Goal: Information Seeking & Learning: Learn about a topic

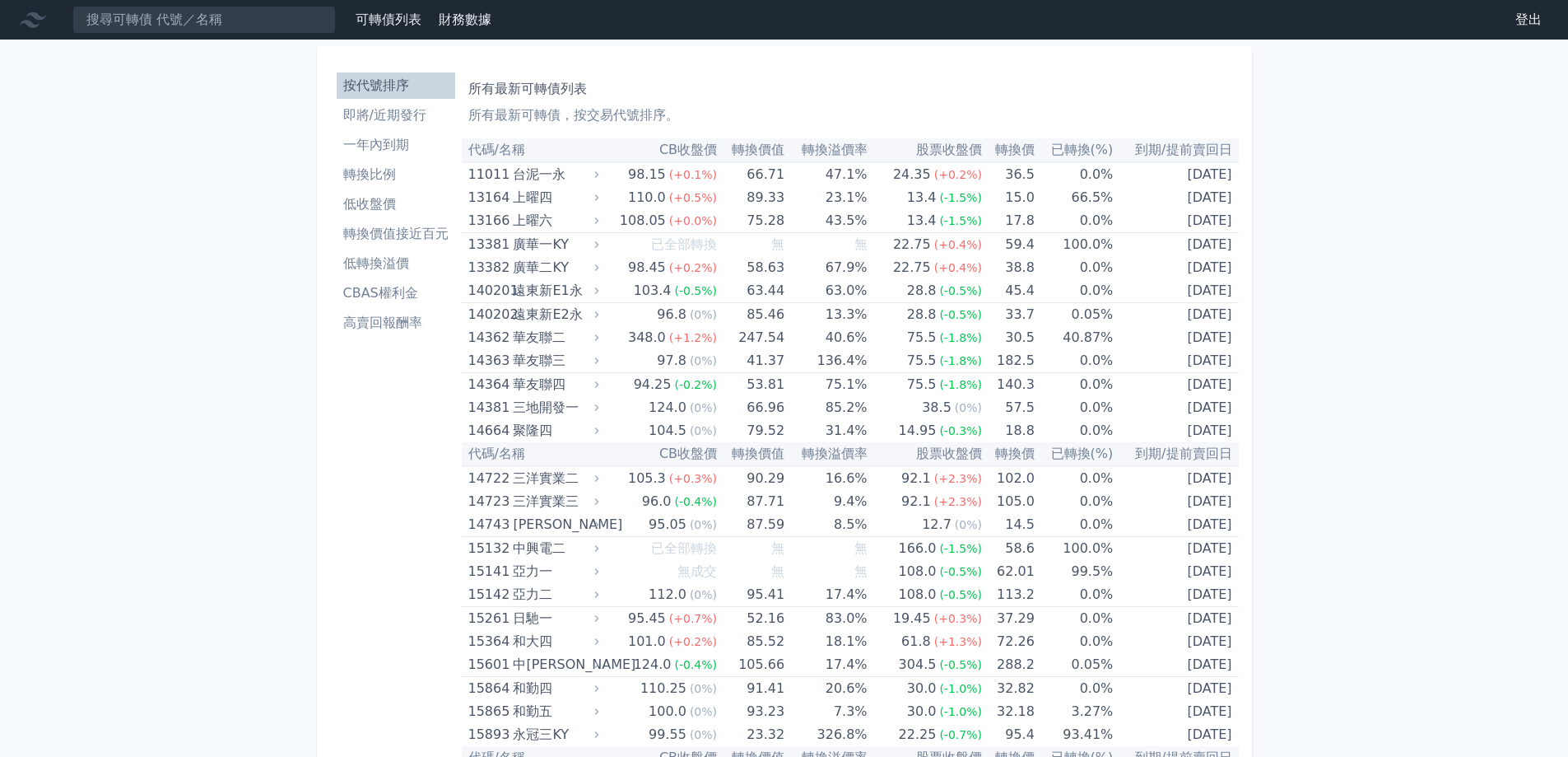
scroll to position [3793, 0]
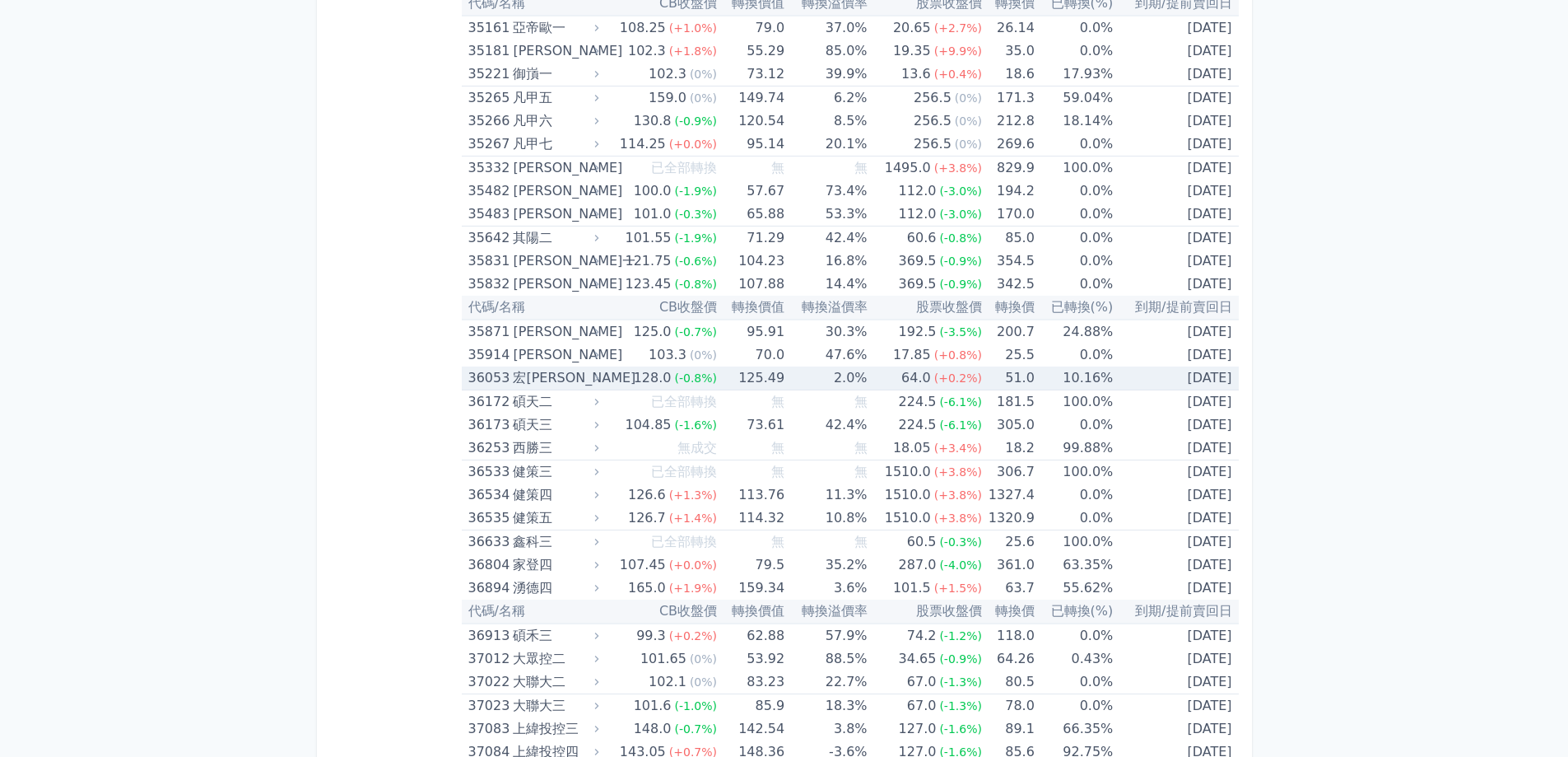
click at [995, 380] on td "51.0" at bounding box center [1008, 378] width 53 height 24
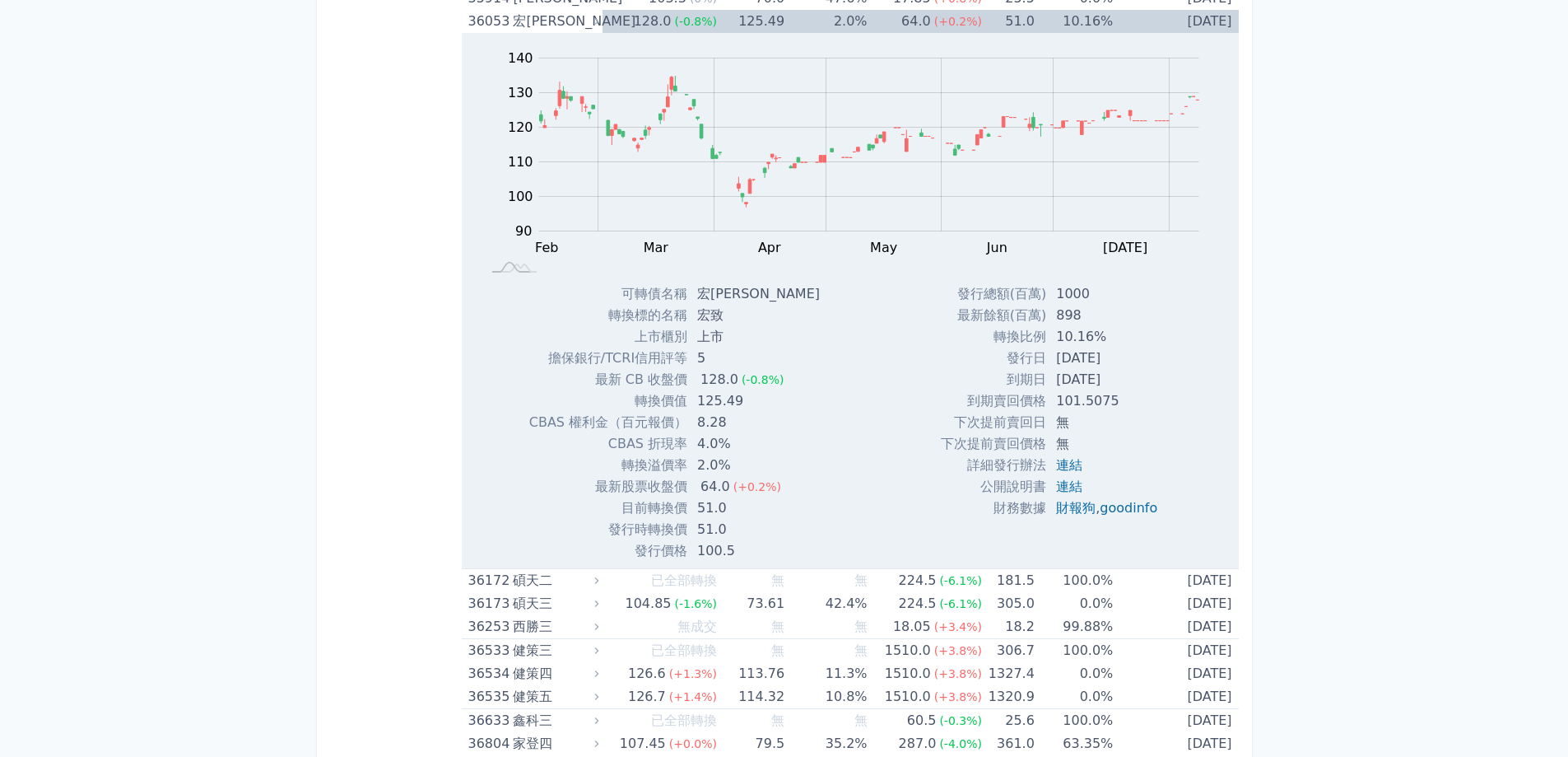
scroll to position [2882, 0]
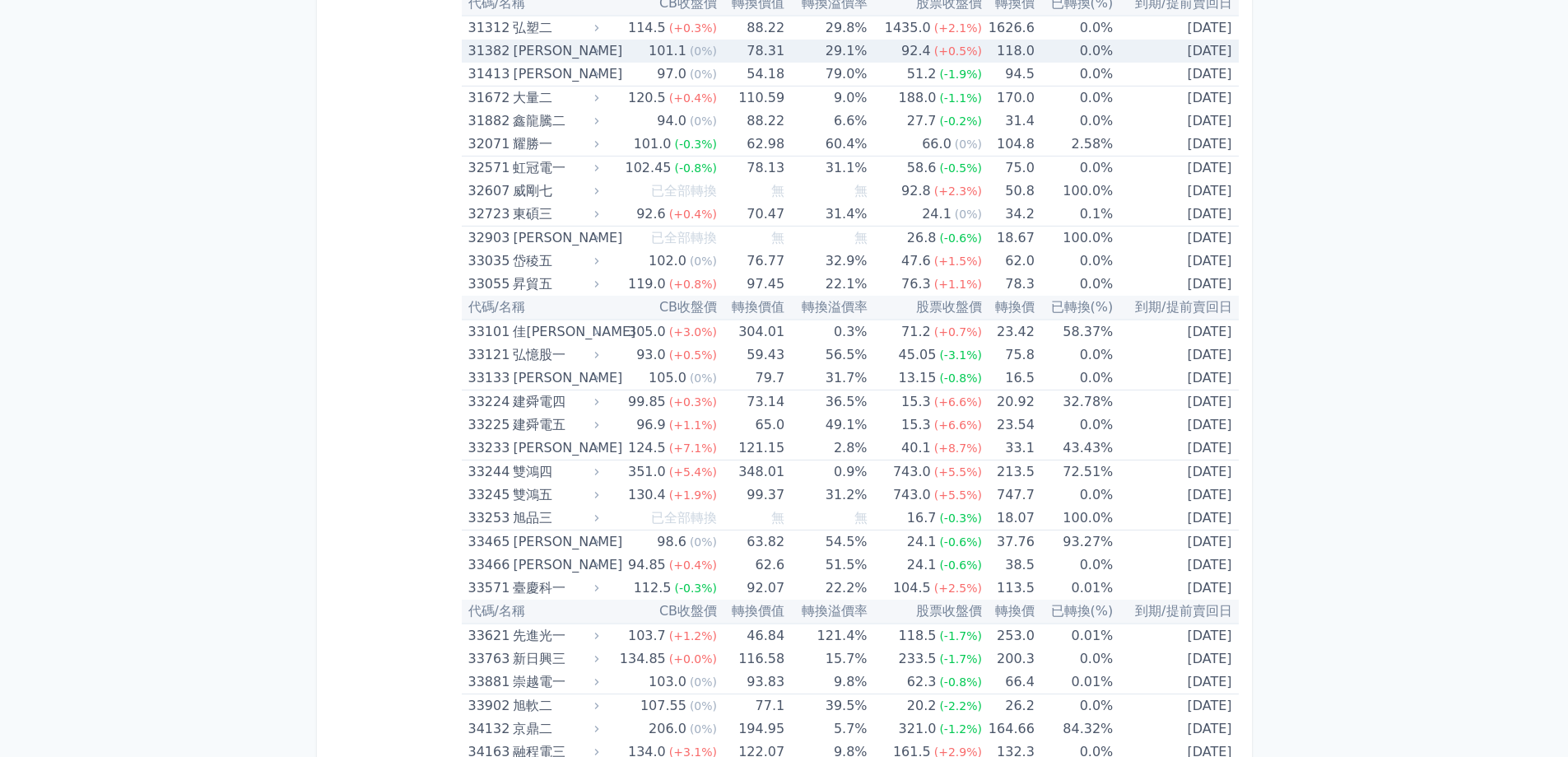
click at [984, 45] on td "118.0" at bounding box center [1008, 51] width 53 height 23
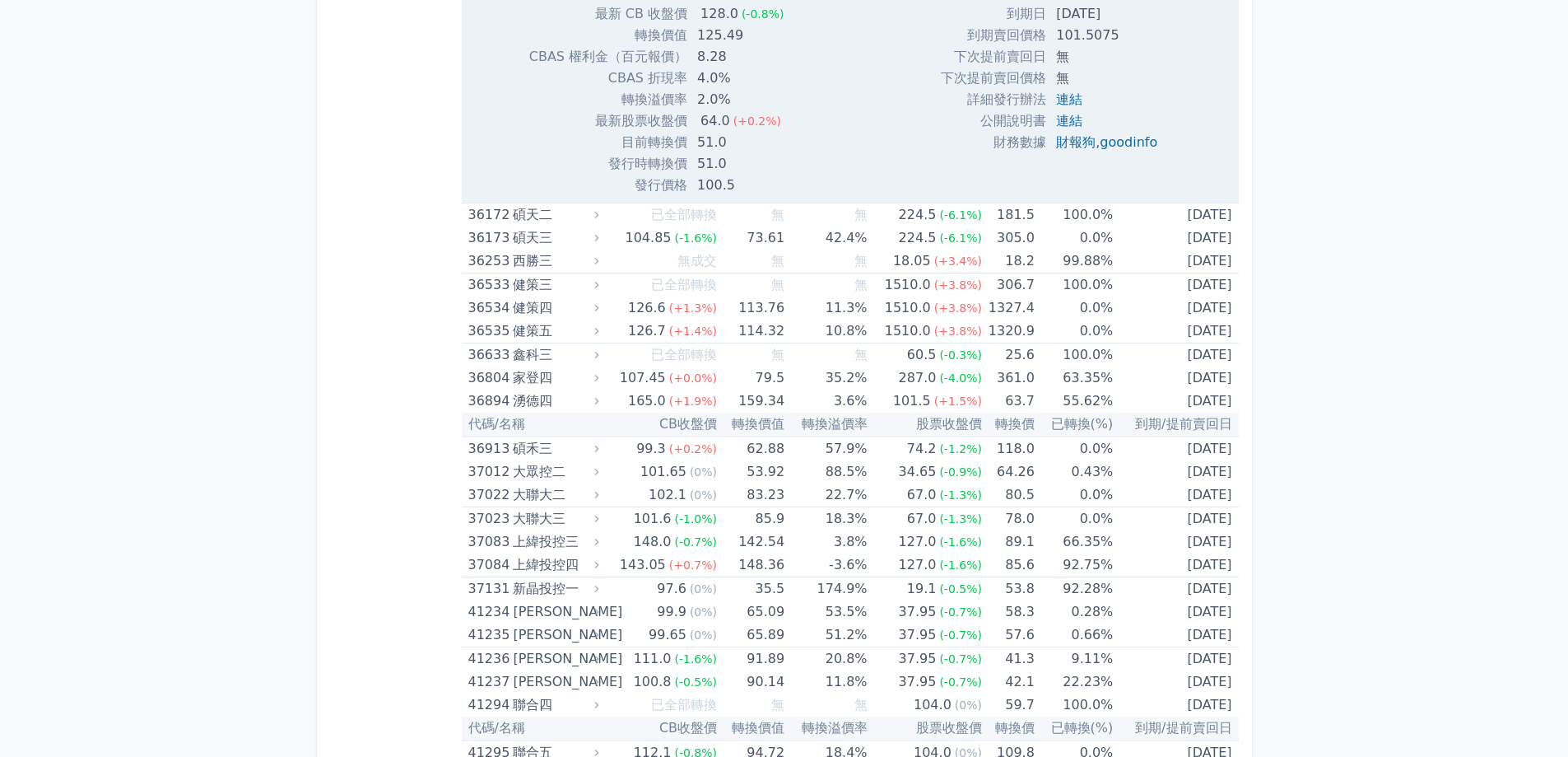
scroll to position [9236, 0]
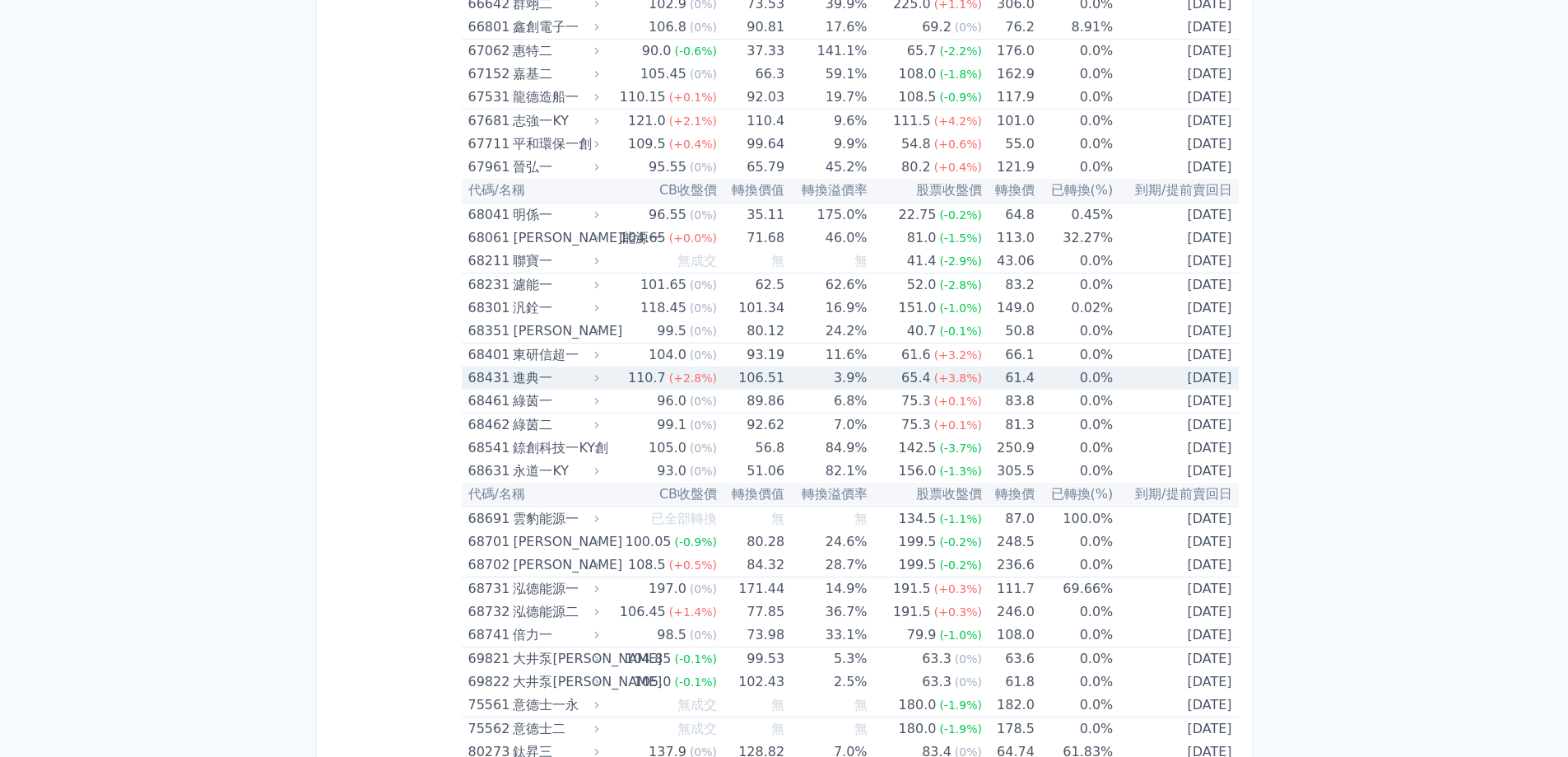
click at [777, 383] on td "106.51" at bounding box center [750, 378] width 67 height 23
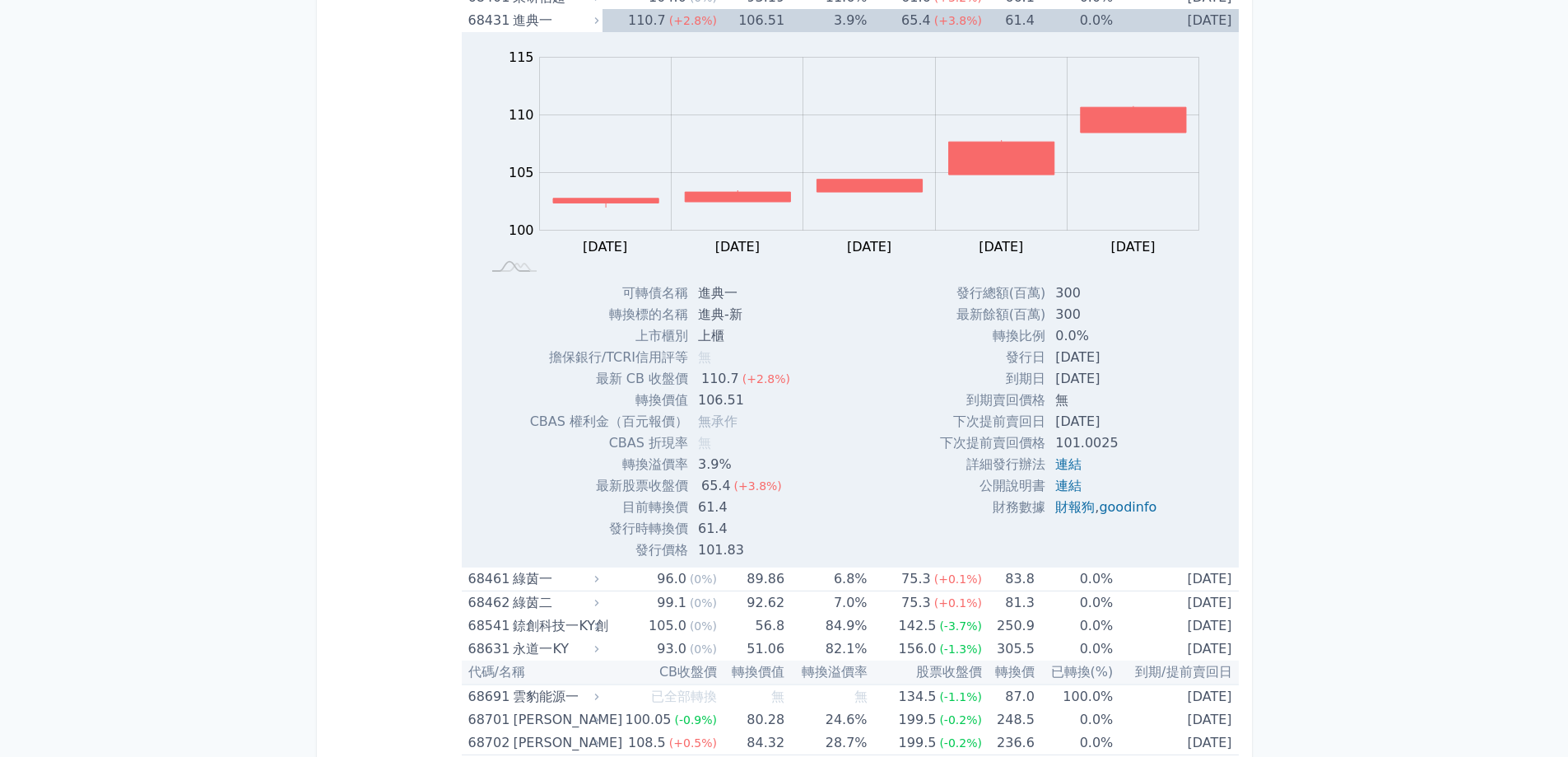
scroll to position [10052, 0]
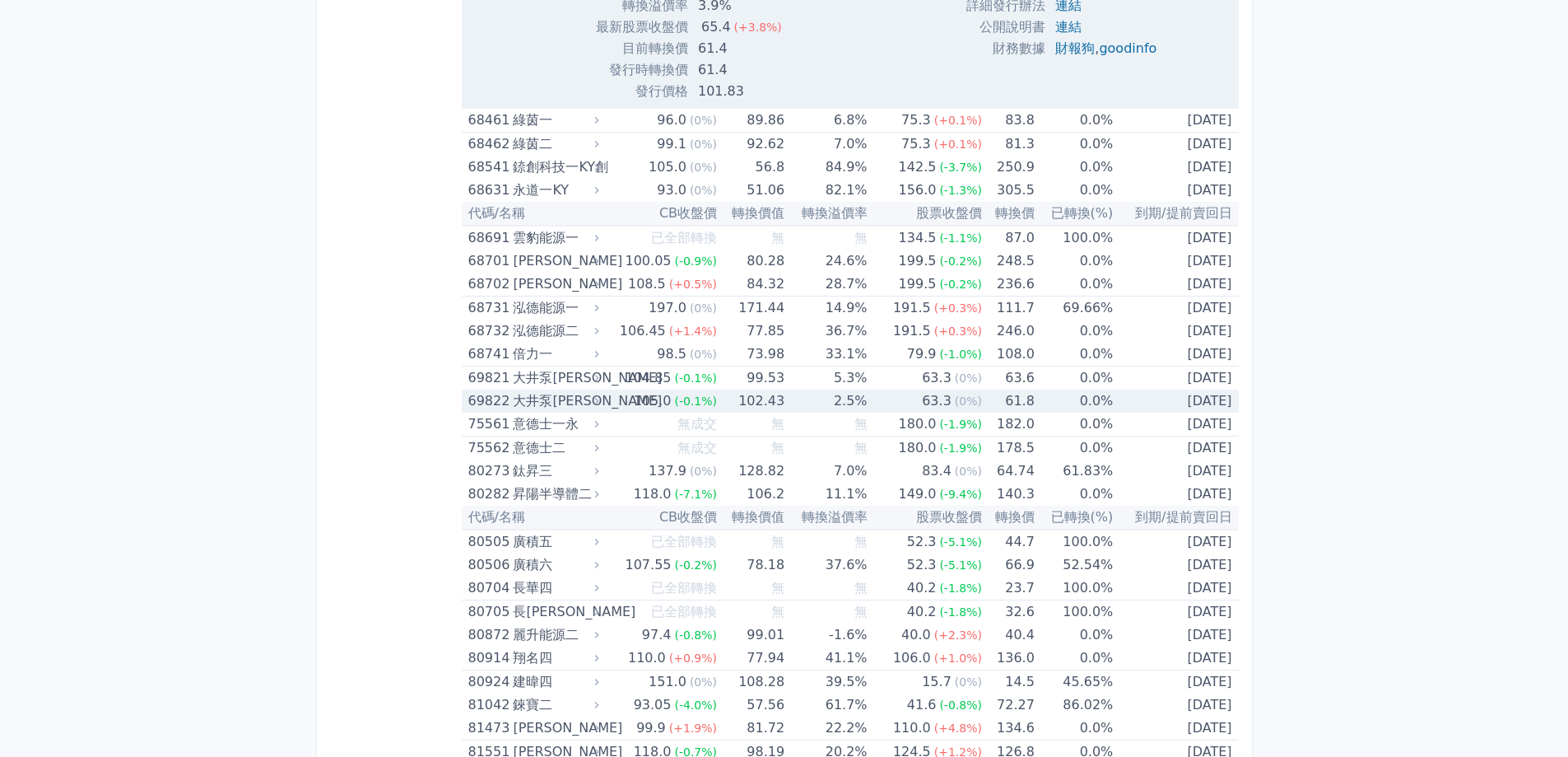
click at [913, 406] on td "63.3 (0%)" at bounding box center [925, 401] width 115 height 23
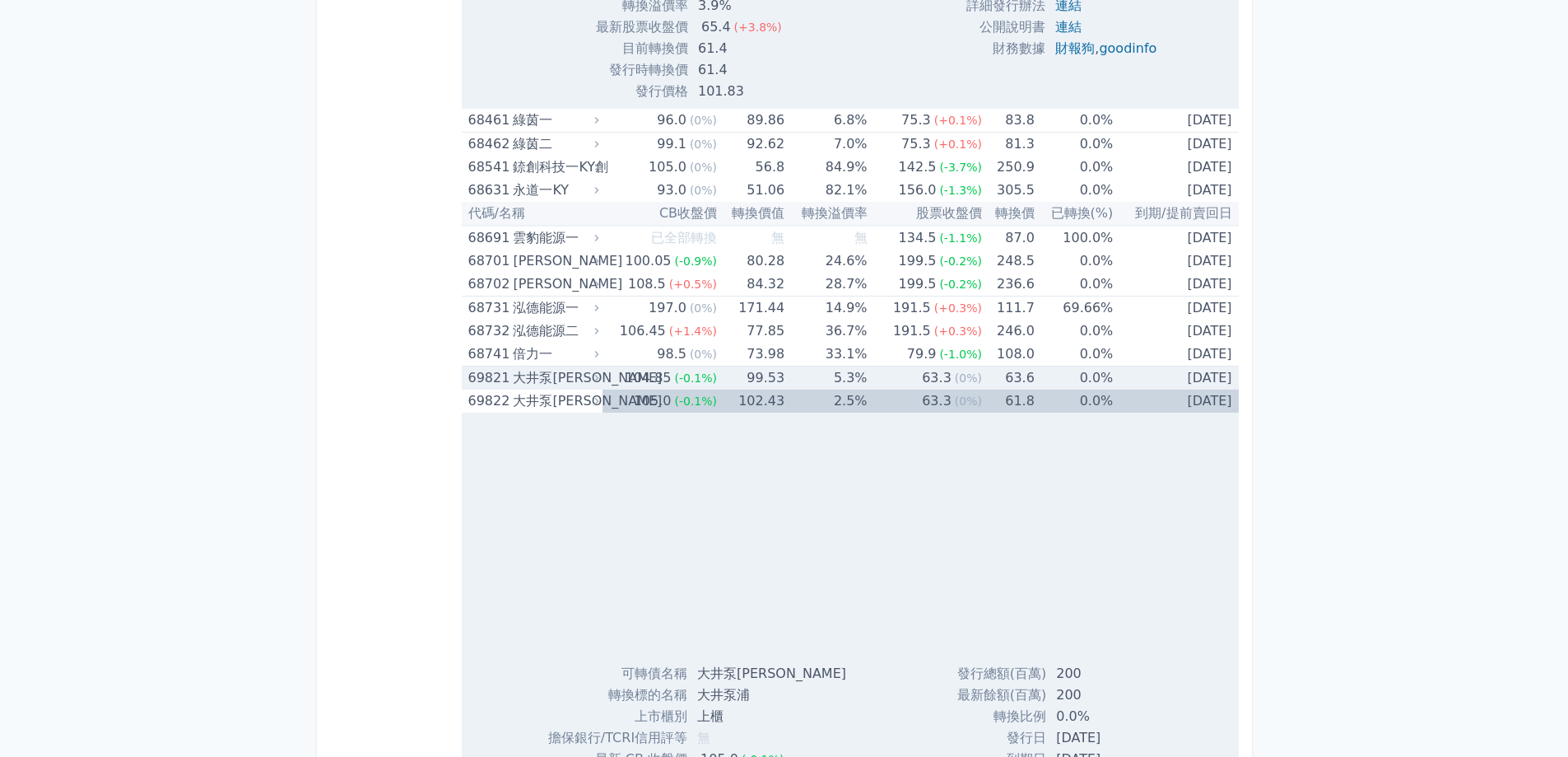
click at [926, 373] on div "63.3" at bounding box center [937, 378] width 36 height 23
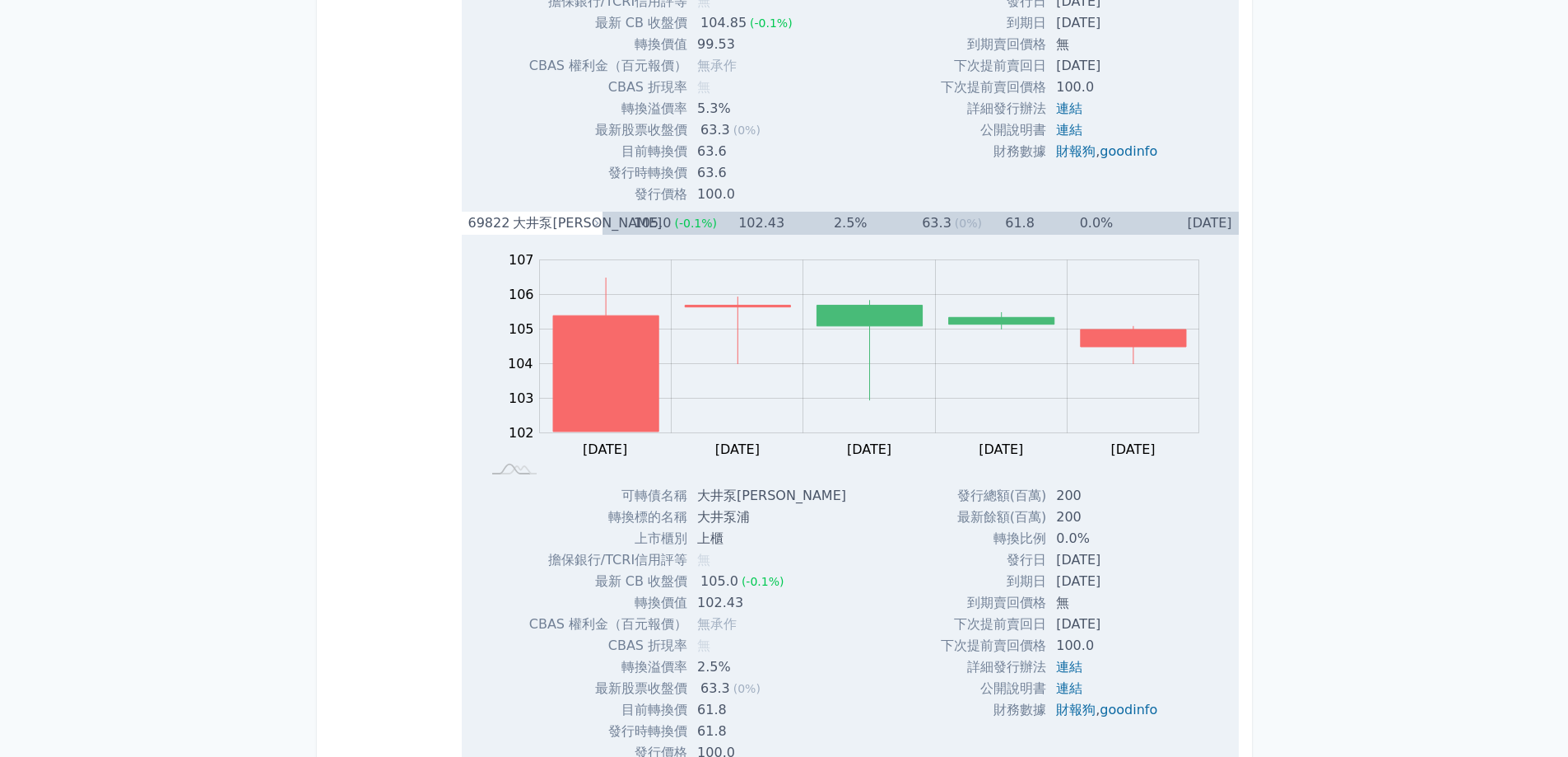
scroll to position [2484, 0]
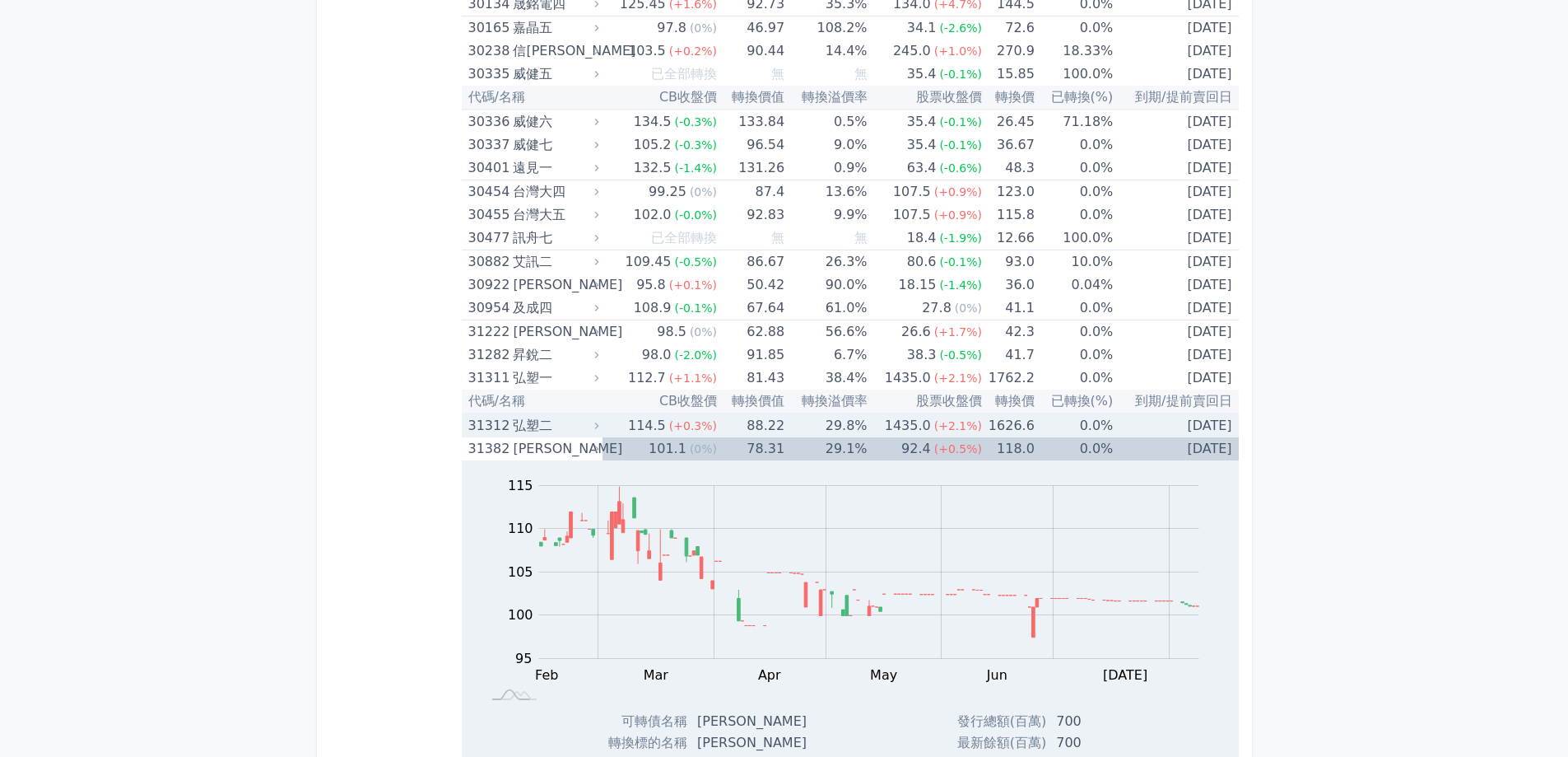
click at [832, 434] on td "29.8%" at bounding box center [826, 426] width 82 height 24
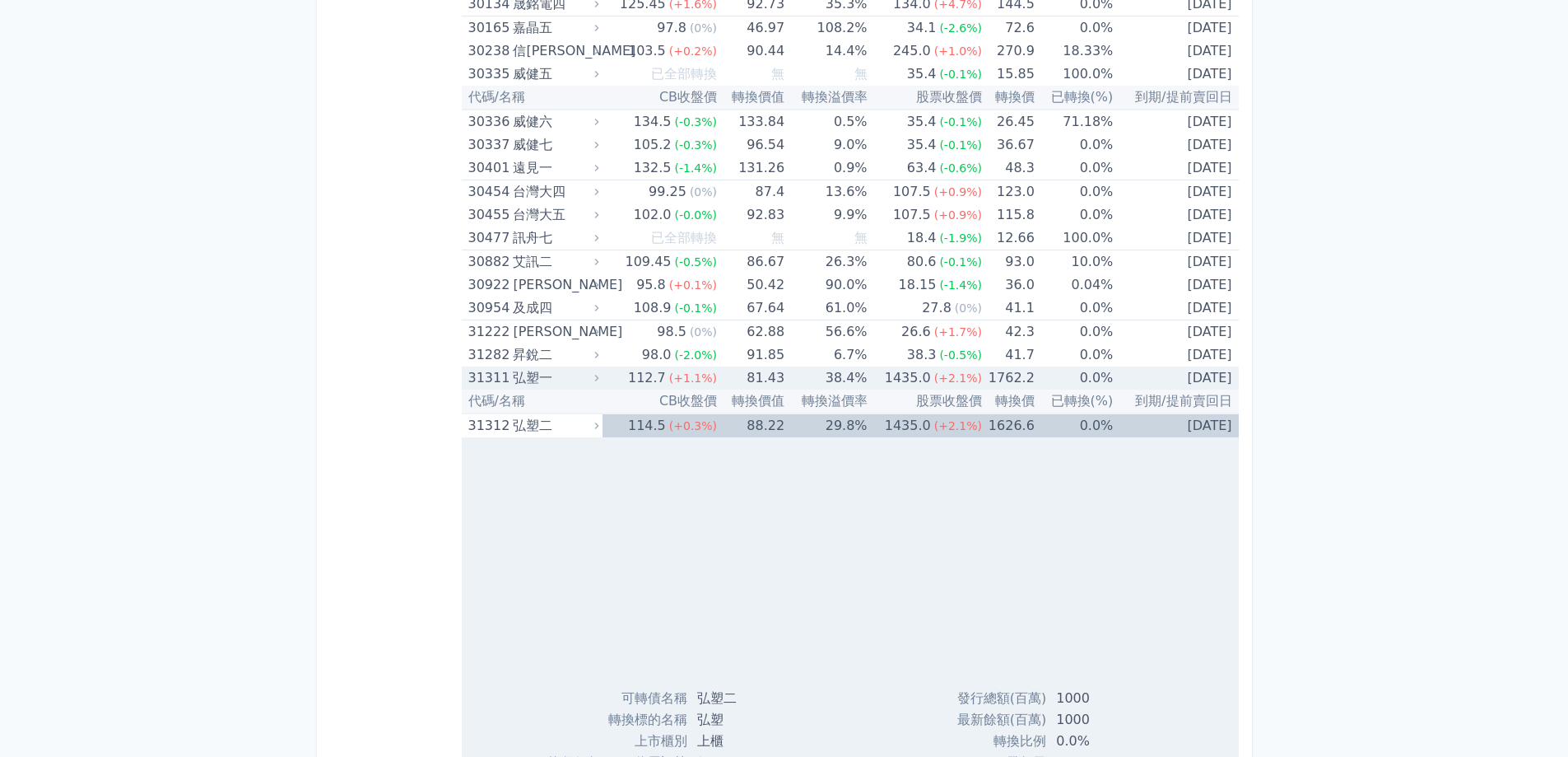
click at [820, 374] on td "38.4%" at bounding box center [826, 378] width 82 height 23
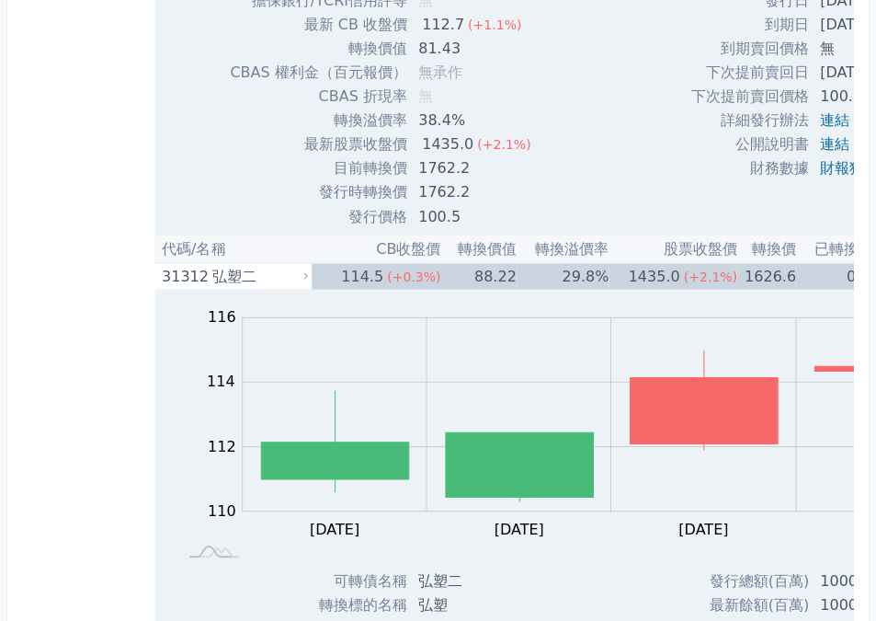
scroll to position [3570, 0]
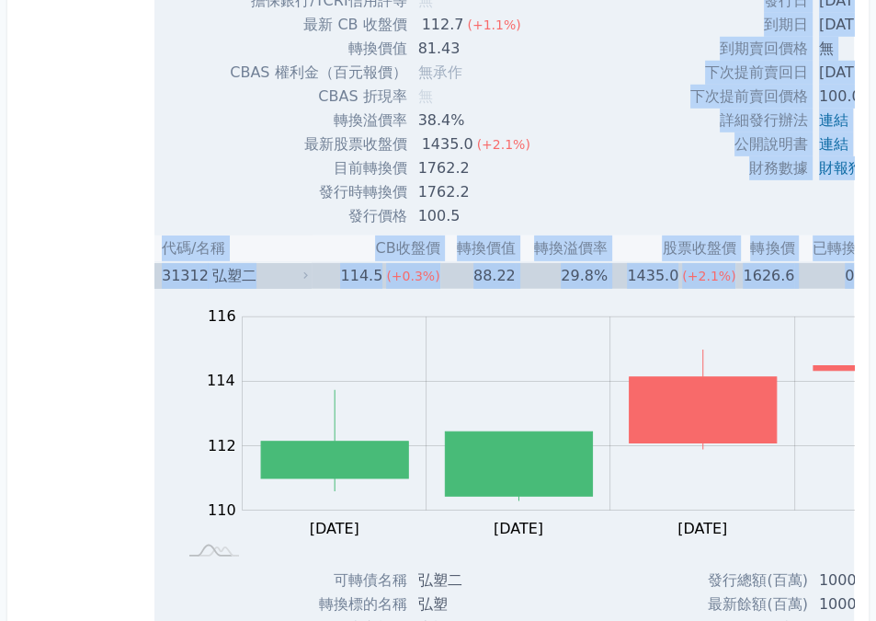
drag, startPoint x: 621, startPoint y: 51, endPoint x: 508, endPoint y: 35, distance: 114.2
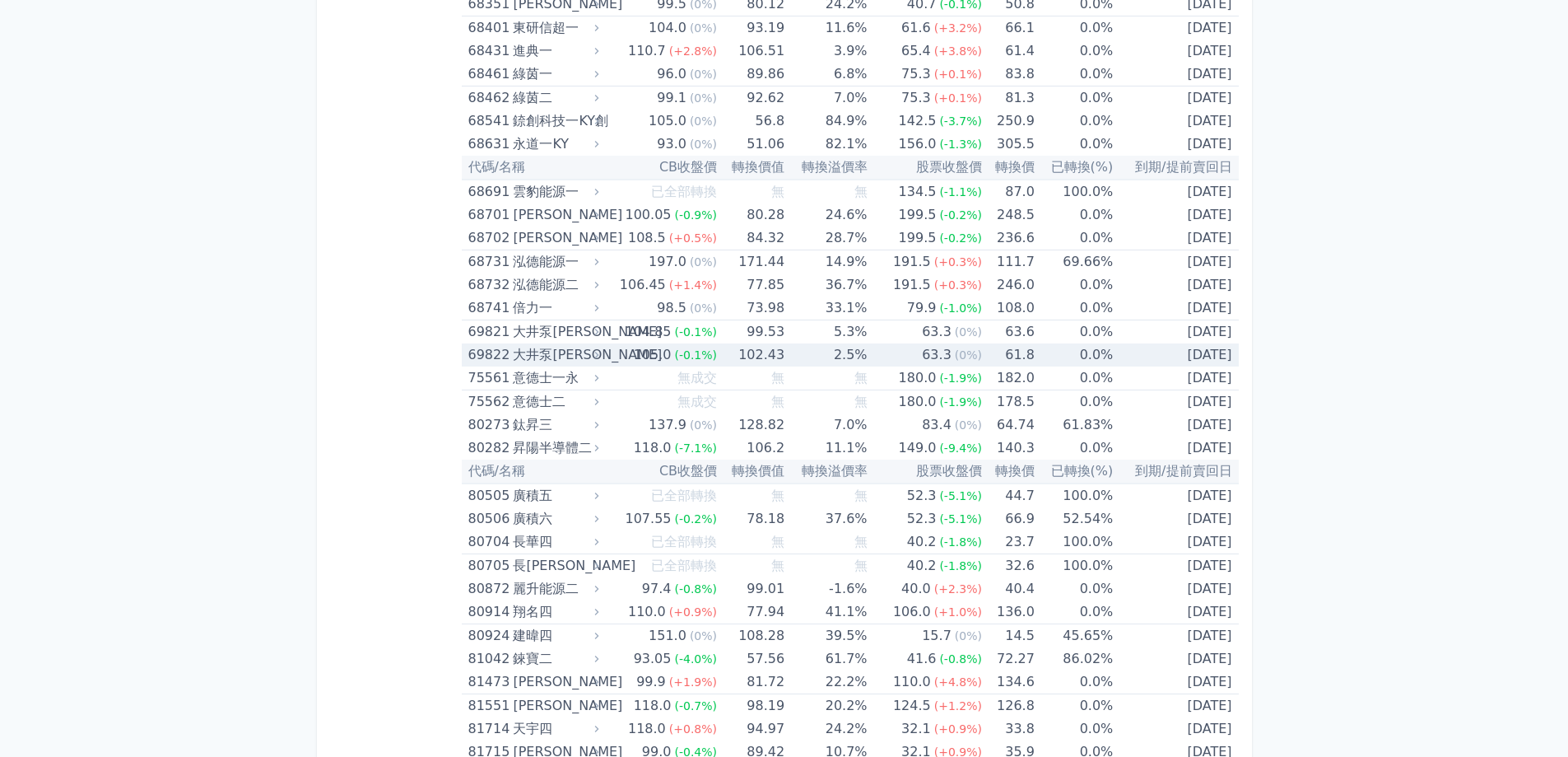
click at [750, 364] on td "102.43" at bounding box center [750, 355] width 67 height 23
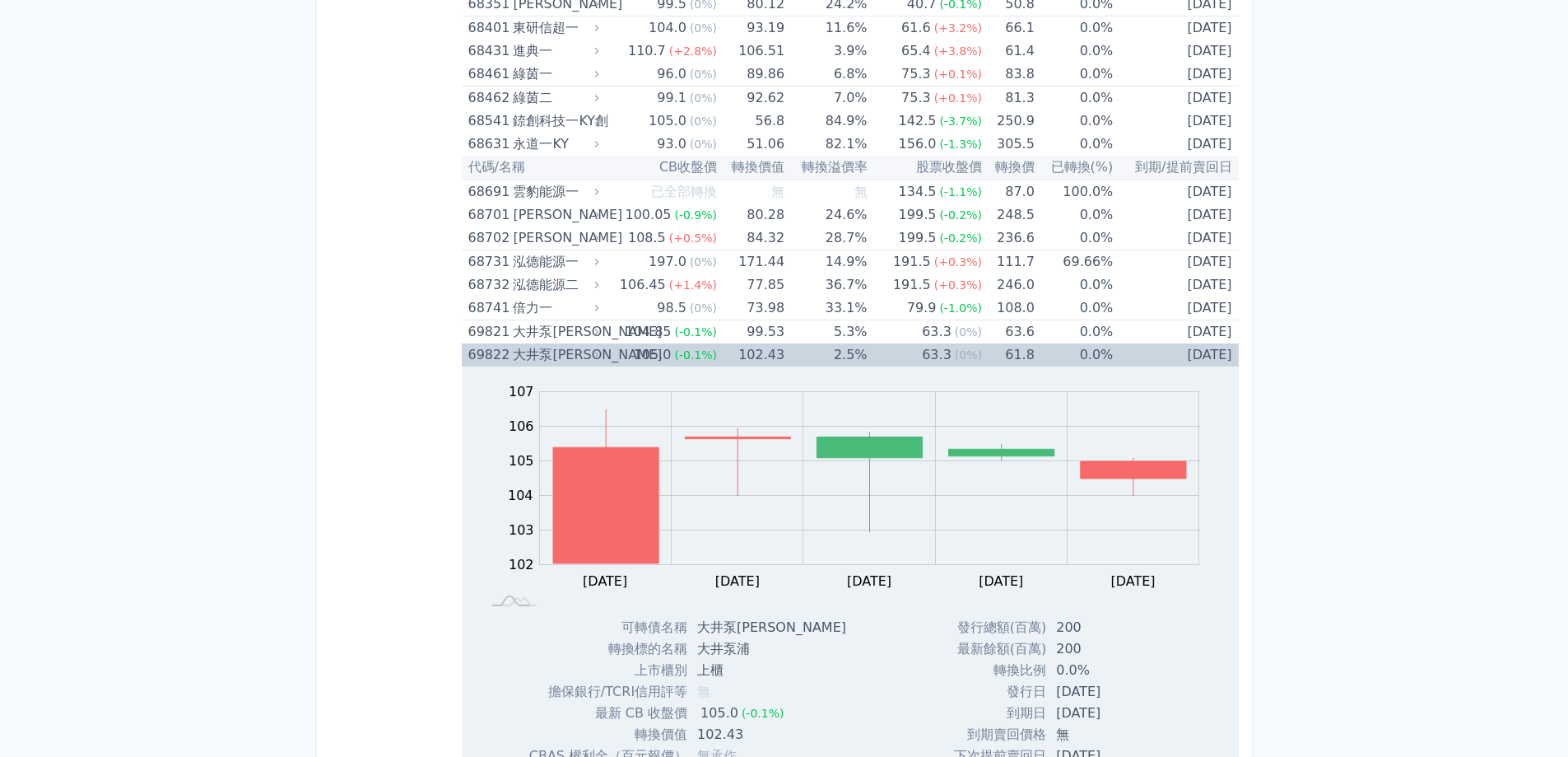
click at [751, 366] on td "102.43" at bounding box center [750, 355] width 67 height 23
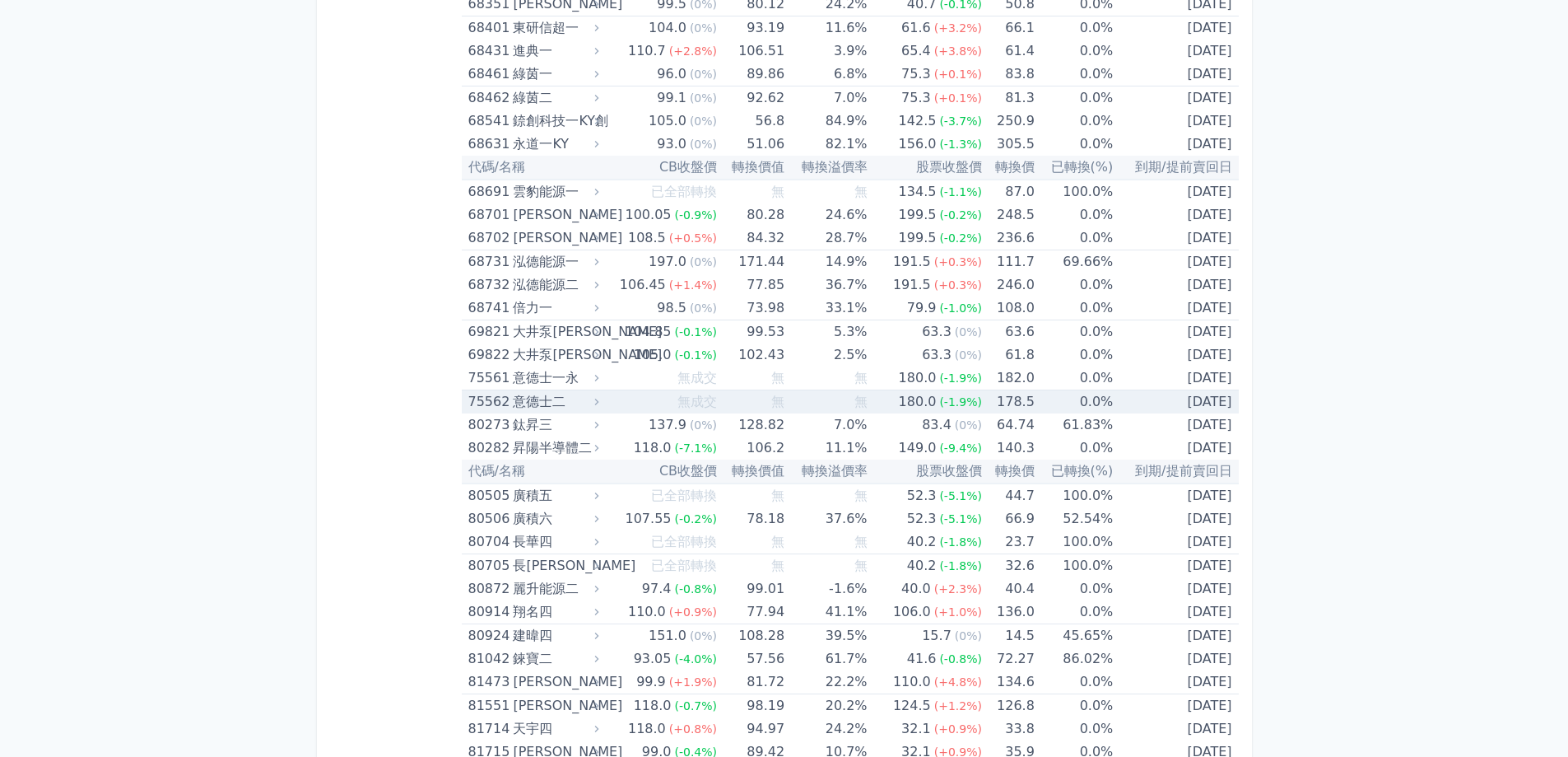
click at [760, 400] on td "無" at bounding box center [750, 402] width 67 height 24
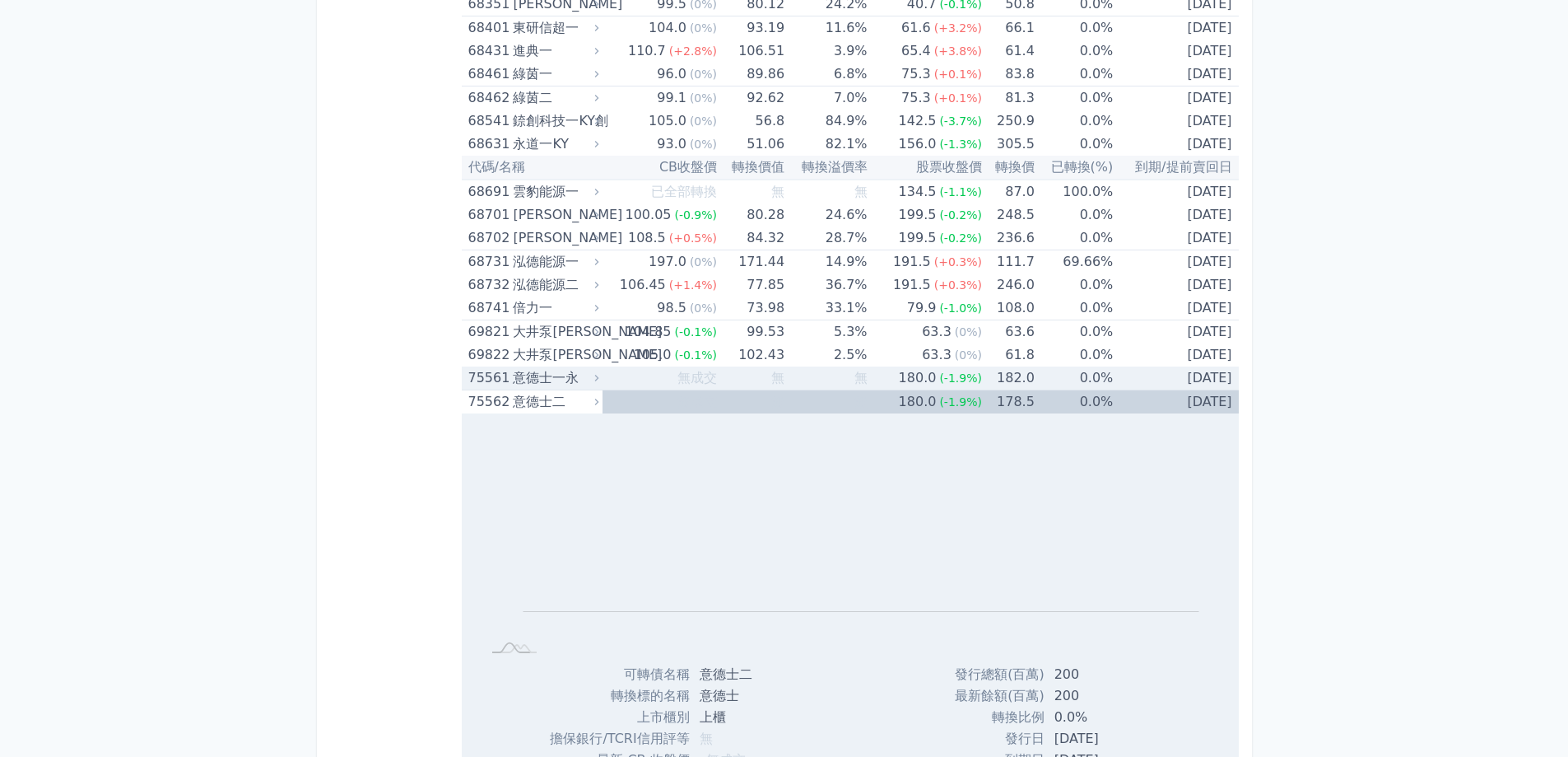
click at [760, 384] on td "無" at bounding box center [750, 378] width 67 height 24
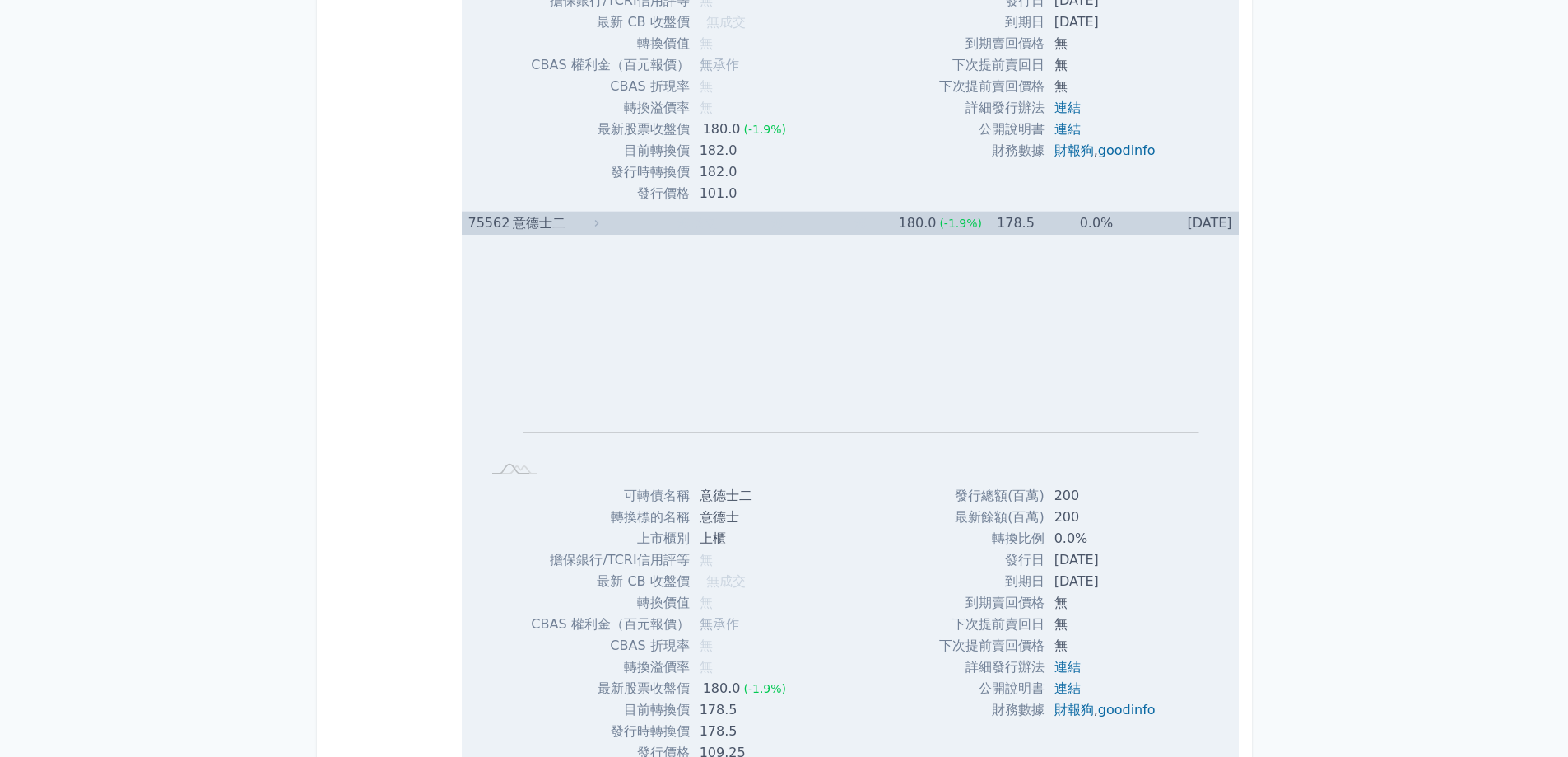
scroll to position [8848, 0]
